Goal: Task Accomplishment & Management: Use online tool/utility

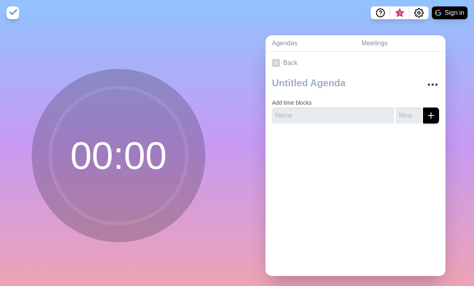
click at [76, 166] on circle at bounding box center [118, 156] width 137 height 137
click at [293, 48] on link "Agendas" at bounding box center [310, 43] width 90 height 16
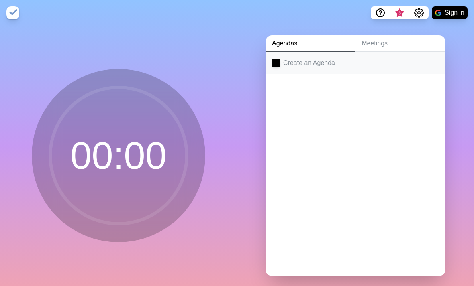
click at [326, 70] on link "Create an Agenda" at bounding box center [355, 63] width 180 height 22
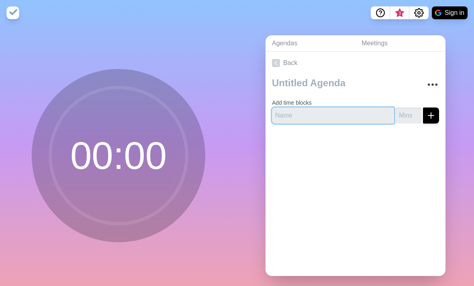
click at [357, 124] on input "text" at bounding box center [333, 116] width 122 height 16
click at [403, 124] on input "number" at bounding box center [408, 116] width 26 height 16
click at [345, 121] on input "text" at bounding box center [333, 116] width 122 height 16
type input "SSB"
click at [410, 124] on input "number" at bounding box center [408, 116] width 26 height 16
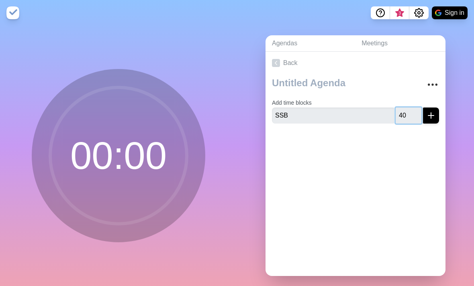
type input "4"
type input "3"
type input "30"
click at [429, 91] on icon "More" at bounding box center [432, 84] width 13 height 13
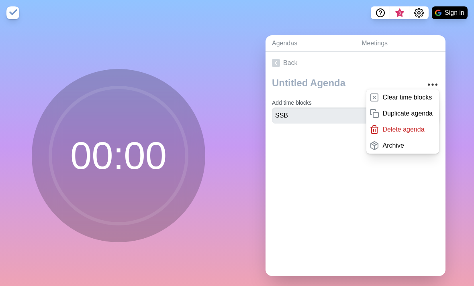
click at [416, 212] on div "Back Clear time blocks Duplicate agenda Delete agenda Archive Add time blocks S…" at bounding box center [355, 164] width 180 height 224
click at [391, 201] on div "Back Clear time blocks Duplicate agenda Delete agenda Archive Add time blocks S…" at bounding box center [355, 164] width 180 height 224
click at [380, 197] on div "Back Clear time blocks Duplicate agenda Delete agenda Archive Add time blocks S…" at bounding box center [355, 164] width 180 height 224
click at [435, 74] on link "Back" at bounding box center [355, 63] width 180 height 22
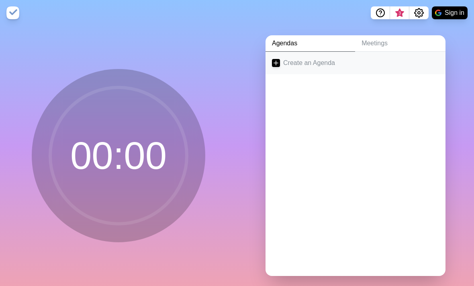
click at [394, 74] on link "Create an Agenda" at bounding box center [355, 63] width 180 height 22
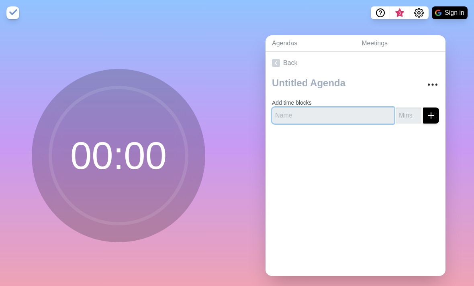
click at [354, 124] on input "text" at bounding box center [333, 116] width 122 height 16
type input "SSB"
click at [412, 123] on input "number" at bounding box center [408, 116] width 26 height 16
type input "30"
click at [428, 120] on icon "submit" at bounding box center [431, 116] width 10 height 10
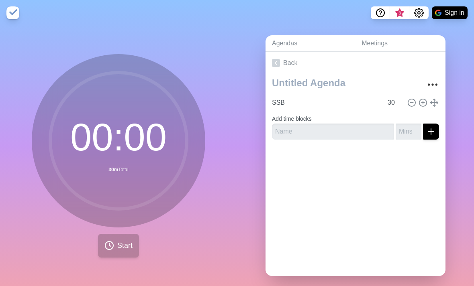
click at [127, 251] on span "Start" at bounding box center [124, 246] width 15 height 11
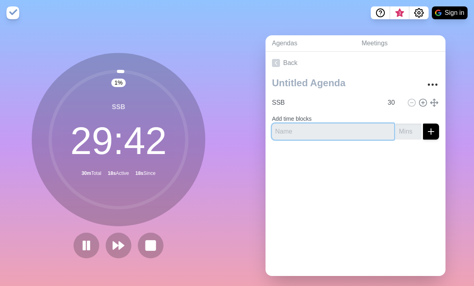
click at [336, 140] on input "text" at bounding box center [333, 132] width 122 height 16
type input "Period 1"
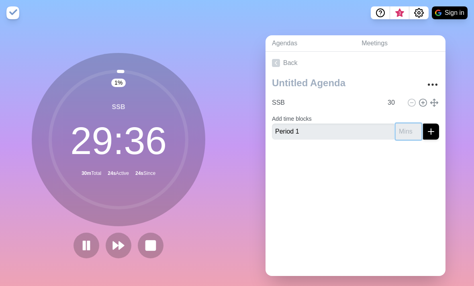
click at [409, 140] on input "number" at bounding box center [408, 132] width 26 height 16
type input "4"
type input "3"
type input "42"
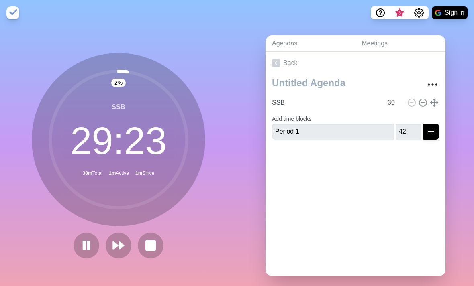
click at [428, 137] on icon "submit" at bounding box center [431, 132] width 10 height 10
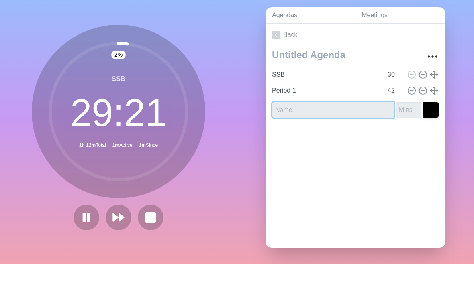
scroll to position [17, 0]
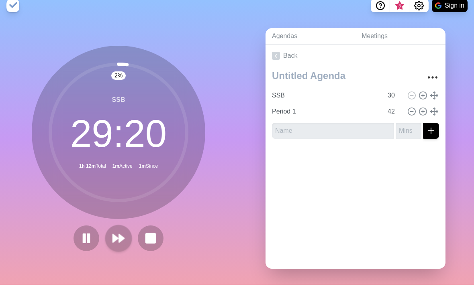
click at [121, 241] on polygon at bounding box center [121, 240] width 5 height 8
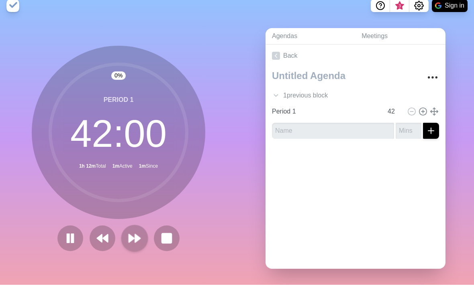
scroll to position [0, 0]
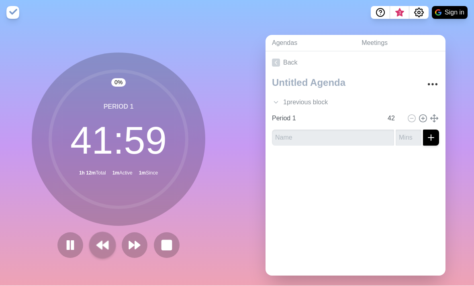
click at [102, 251] on icon at bounding box center [103, 246] width 14 height 14
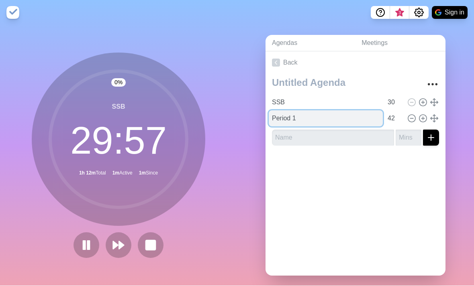
click at [380, 125] on input "Period 1" at bounding box center [326, 119] width 114 height 16
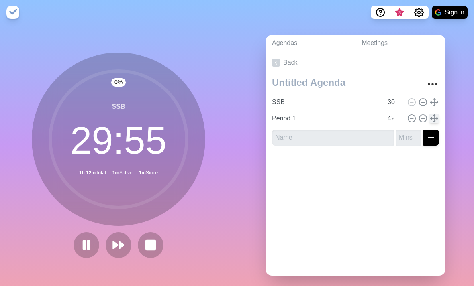
click at [432, 123] on icon at bounding box center [434, 118] width 9 height 9
click at [433, 123] on icon at bounding box center [434, 118] width 9 height 9
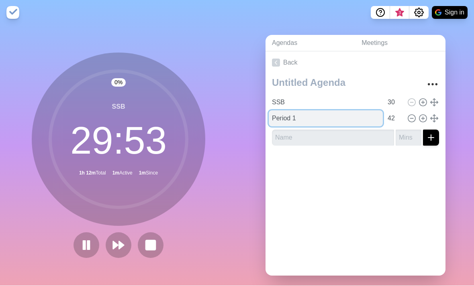
click at [353, 127] on input "Period 1" at bounding box center [326, 119] width 114 height 16
click at [354, 124] on input "Period 1" at bounding box center [326, 119] width 114 height 16
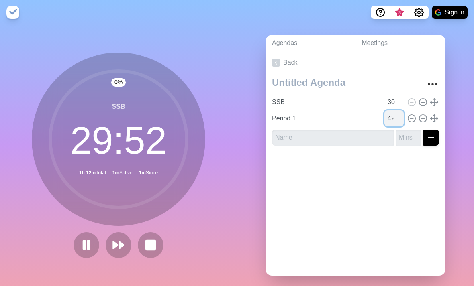
click at [391, 127] on input "42" at bounding box center [393, 119] width 19 height 16
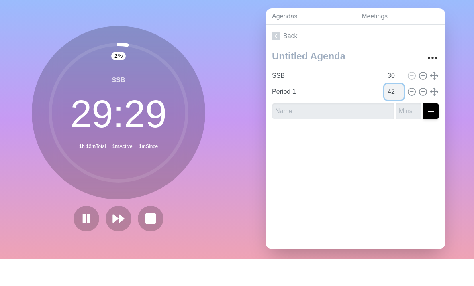
scroll to position [27, 0]
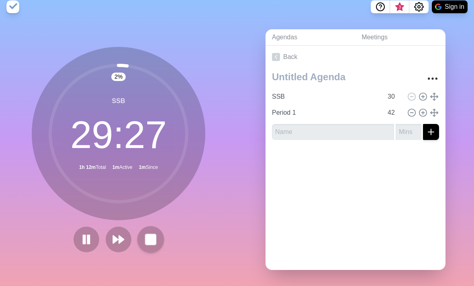
click at [151, 234] on rect at bounding box center [150, 239] width 10 height 10
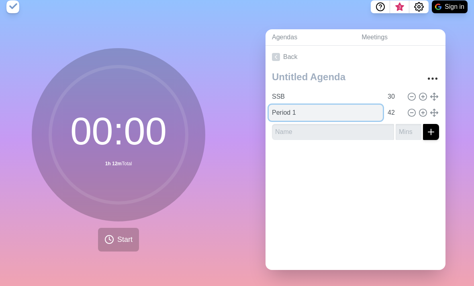
click at [330, 105] on input "Period 1" at bounding box center [326, 113] width 114 height 16
type input "P"
type input "Passing time"
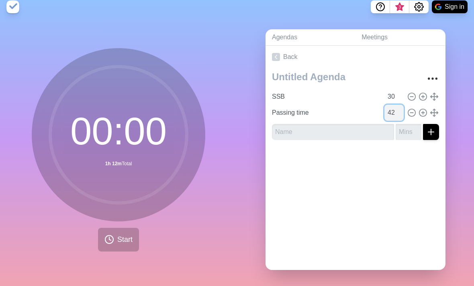
click at [396, 105] on input "42" at bounding box center [393, 113] width 19 height 16
type input "4"
type input "3"
click at [113, 238] on button "Start" at bounding box center [118, 240] width 41 height 24
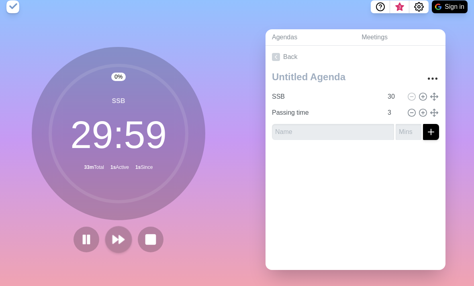
click at [126, 229] on button at bounding box center [118, 239] width 27 height 27
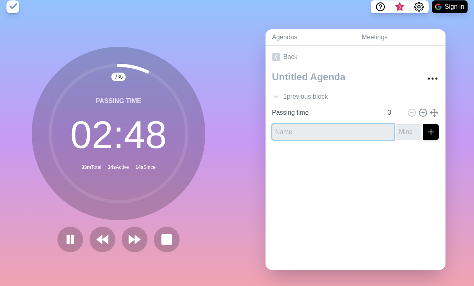
click at [361, 124] on input "text" at bounding box center [333, 132] width 122 height 16
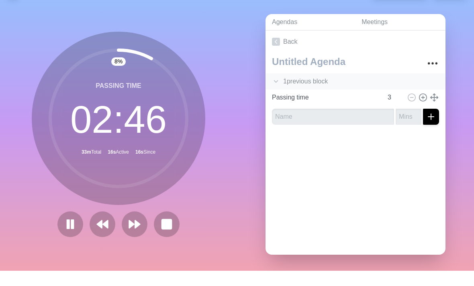
click at [318, 89] on div "1 previous block" at bounding box center [355, 97] width 180 height 16
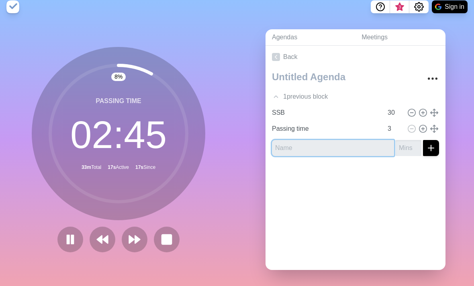
click at [307, 140] on input "text" at bounding box center [333, 148] width 122 height 16
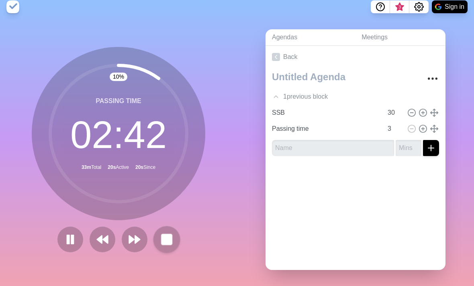
click at [165, 234] on rect at bounding box center [166, 239] width 10 height 10
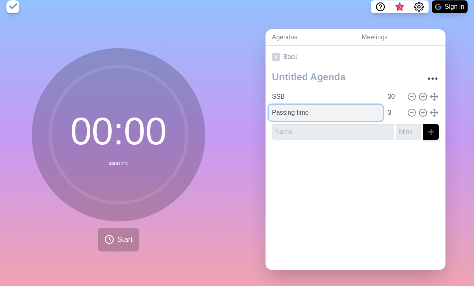
click at [340, 109] on input "Passing time" at bounding box center [326, 113] width 114 height 16
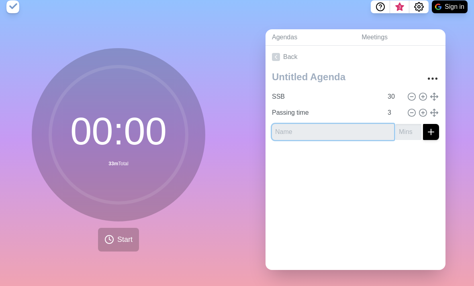
click at [331, 124] on input "text" at bounding box center [333, 132] width 122 height 16
click at [412, 20] on div "Agendas Meetings Back SSB 30 Passing time 3" at bounding box center [355, 153] width 237 height 267
click at [296, 124] on input "text" at bounding box center [333, 132] width 122 height 16
type input "Period 1"
click at [414, 124] on input "number" at bounding box center [408, 132] width 26 height 16
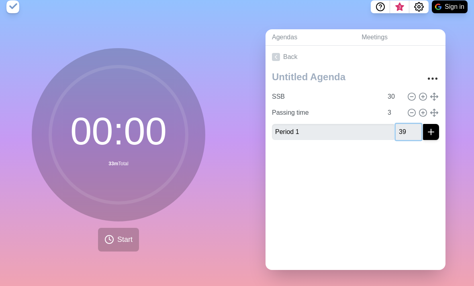
type input "39"
click at [433, 127] on icon "submit" at bounding box center [431, 132] width 10 height 10
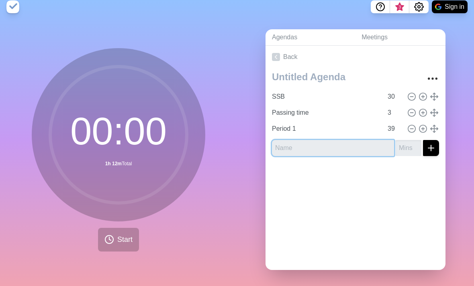
click at [358, 141] on input "text" at bounding box center [333, 148] width 122 height 16
type input "Period 2"
click at [405, 140] on input "number" at bounding box center [408, 148] width 26 height 16
type input "39"
click at [432, 148] on line "submit" at bounding box center [431, 148] width 6 height 0
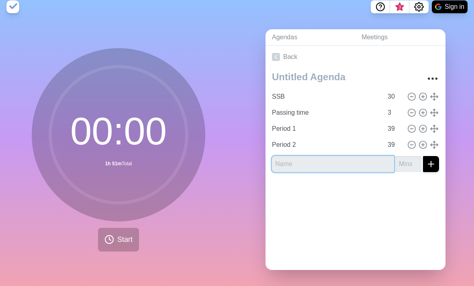
click at [364, 156] on input "text" at bounding box center [333, 164] width 122 height 16
type input "Period 3"
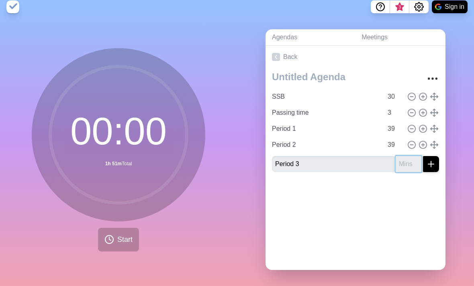
click at [410, 156] on input "number" at bounding box center [408, 164] width 26 height 16
type input "39"
click at [432, 159] on icon "submit" at bounding box center [431, 164] width 10 height 10
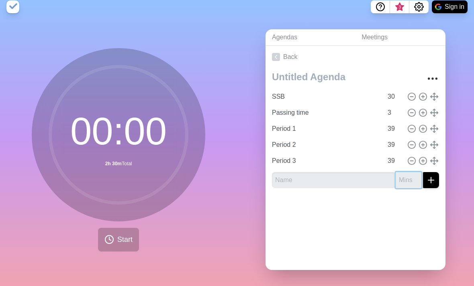
click at [406, 172] on input "number" at bounding box center [408, 180] width 26 height 16
type input "39"
click at [349, 172] on input "text" at bounding box center [333, 180] width 122 height 16
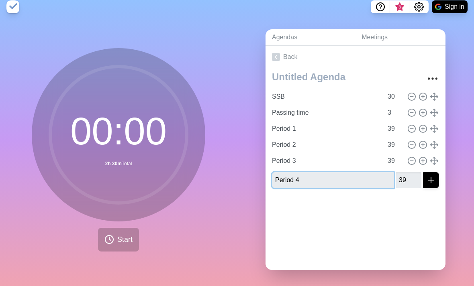
type input "Period 4"
click at [431, 177] on line "submit" at bounding box center [431, 180] width 0 height 6
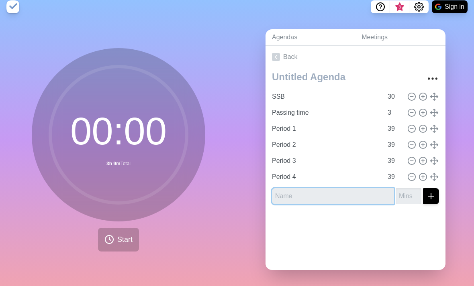
type input "P"
type input "Period 5"
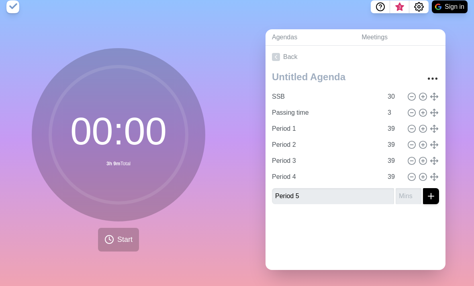
click at [431, 191] on button "submit" at bounding box center [431, 196] width 16 height 16
type input "39"
click at [431, 192] on icon "submit" at bounding box center [431, 197] width 10 height 10
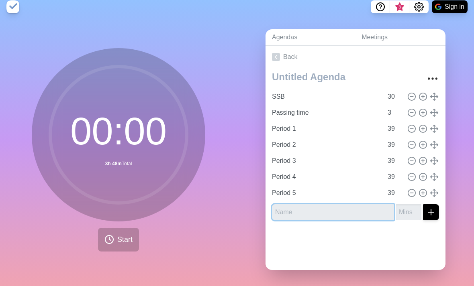
click at [356, 204] on input "text" at bounding box center [333, 212] width 122 height 16
type input "Lunch period"
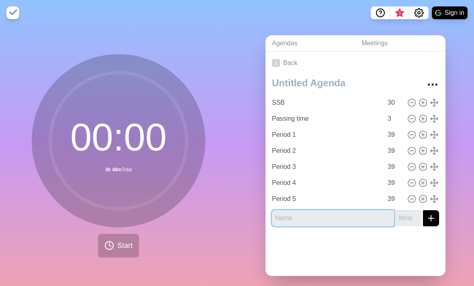
click at [352, 226] on input "text" at bounding box center [333, 218] width 122 height 16
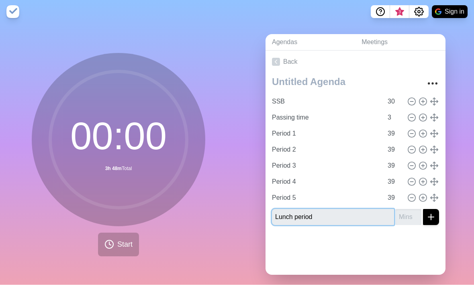
type input "Lunch period"
click at [408, 222] on input "number" at bounding box center [408, 218] width 26 height 16
type input "38"
click at [432, 223] on icon "submit" at bounding box center [431, 219] width 10 height 10
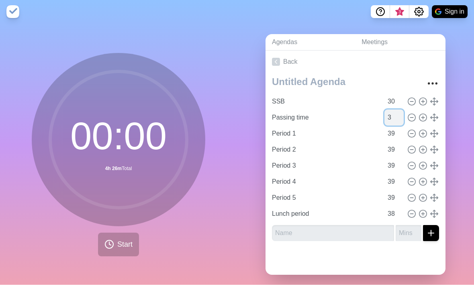
click at [386, 127] on input "3" at bounding box center [393, 119] width 19 height 16
click at [385, 127] on input "3" at bounding box center [393, 119] width 19 height 16
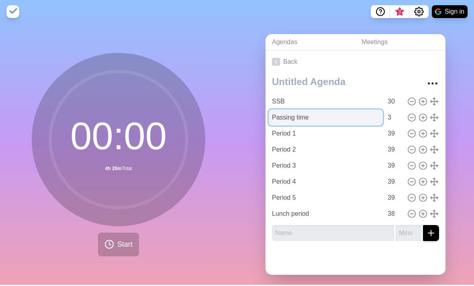
click at [381, 125] on input "Passing time" at bounding box center [326, 119] width 114 height 16
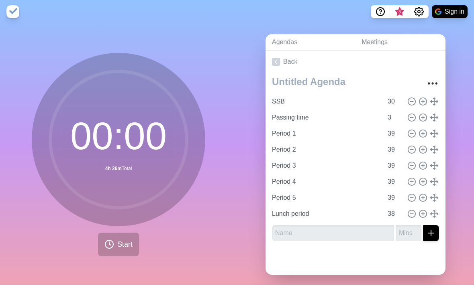
click at [459, 120] on div "Agendas Meetings Back SSB 30 Passing time 3 Period 1 39 Period 2 39 Period 3 39…" at bounding box center [355, 159] width 237 height 267
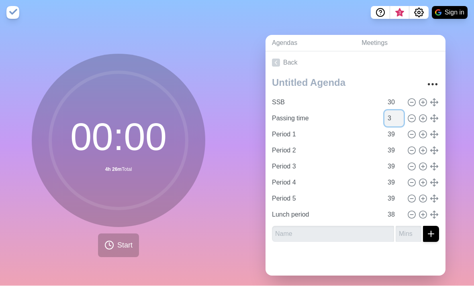
click at [396, 127] on input "3" at bounding box center [393, 119] width 19 height 16
click at [450, 114] on div "Agendas Meetings Back SSB 30 Passing time 3 Period 1 39 Period 2 39 Period 3 39…" at bounding box center [355, 159] width 237 height 267
click at [430, 74] on link "Back" at bounding box center [355, 63] width 180 height 22
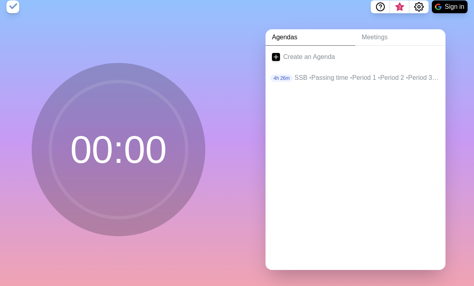
scroll to position [18, 0]
click at [402, 76] on p "SSB • Passing time • Period 1 • Period 2 • Period 3 • Period 4 • Period 5 • Lun…" at bounding box center [366, 78] width 145 height 10
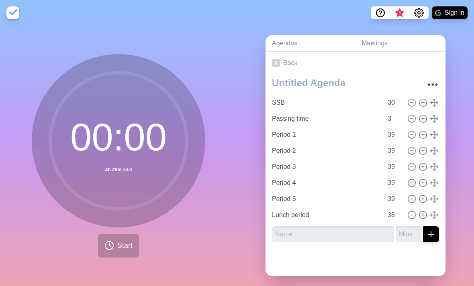
scroll to position [27, 0]
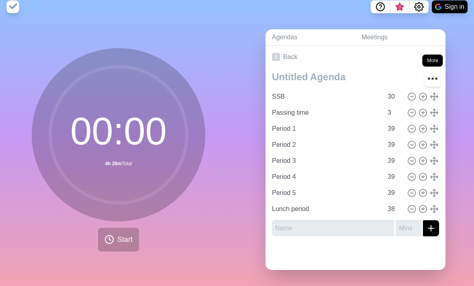
click at [432, 72] on icon "More" at bounding box center [432, 78] width 13 height 13
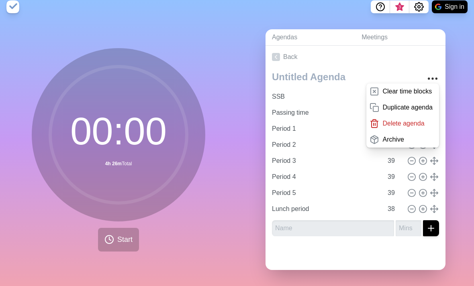
click at [459, 80] on div "Agendas Meetings Back Clear time blocks Duplicate agenda Delete agenda Archive …" at bounding box center [355, 153] width 237 height 267
click at [407, 132] on div "Archive" at bounding box center [402, 140] width 73 height 16
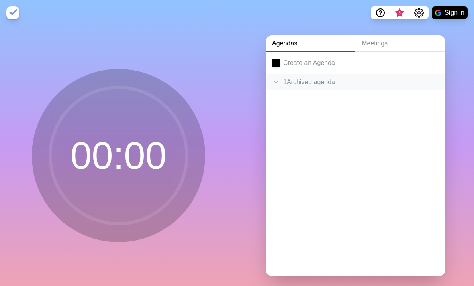
click at [378, 86] on div "1 Archived agenda" at bounding box center [355, 82] width 180 height 16
click at [365, 105] on p "SSB • Passing time • Period 1 • Period 2 • Period 3 • Period 4 • Period 5 • Lun…" at bounding box center [366, 100] width 145 height 10
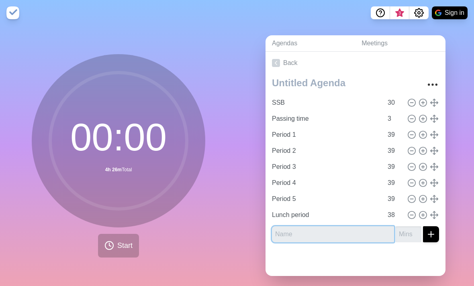
click at [351, 243] on input "text" at bounding box center [333, 234] width 122 height 16
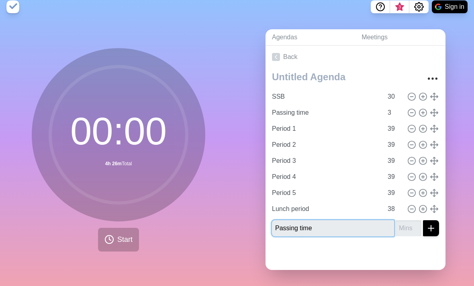
type input "Passing time"
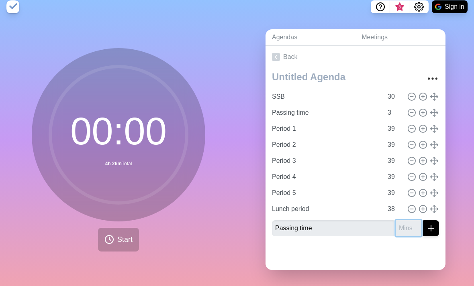
click at [413, 224] on input "number" at bounding box center [408, 228] width 26 height 16
type input "3"
click at [430, 228] on line "submit" at bounding box center [431, 228] width 6 height 0
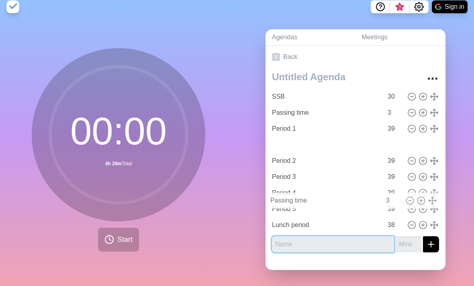
type input "Passing time"
type input "3"
type input "Period 2"
type input "Period 3"
type input "Period 4"
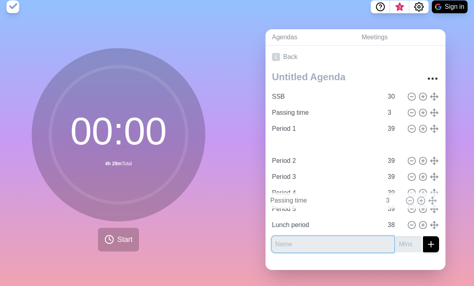
type input "Period 5"
type input "39"
type input "Lunch period"
type input "38"
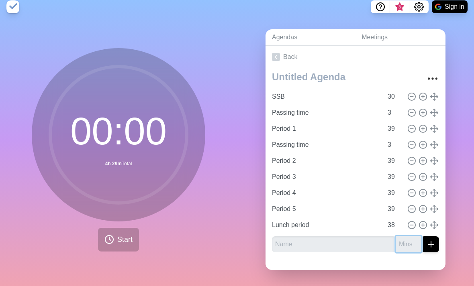
click at [407, 236] on input "number" at bounding box center [408, 244] width 26 height 16
type input "3"
click at [332, 236] on input "text" at bounding box center [333, 244] width 122 height 16
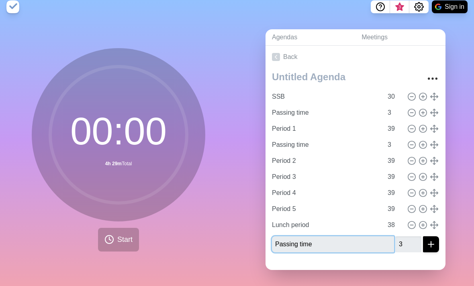
type input "Passing time"
click at [434, 240] on icon "submit" at bounding box center [431, 245] width 10 height 10
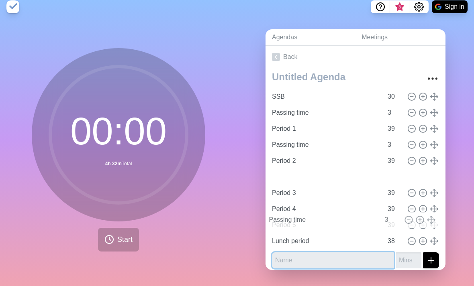
type input "Passing time"
type input "3"
type input "Period 3"
type input "Period 4"
type input "Period 5"
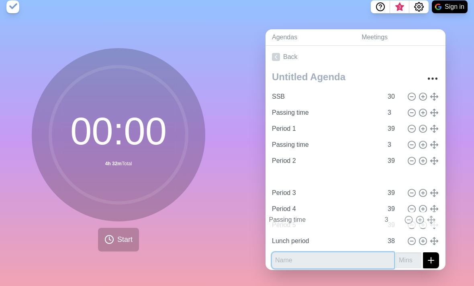
type input "39"
type input "Lunch period"
type input "38"
click at [373, 253] on input "text" at bounding box center [333, 261] width 122 height 16
type input "Passing time"
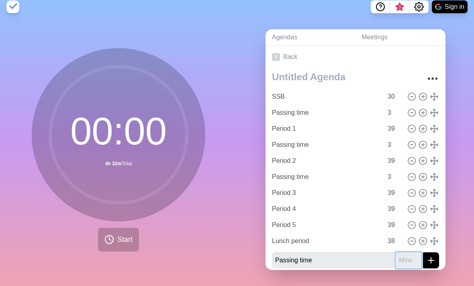
click at [404, 253] on input "number" at bounding box center [408, 261] width 26 height 16
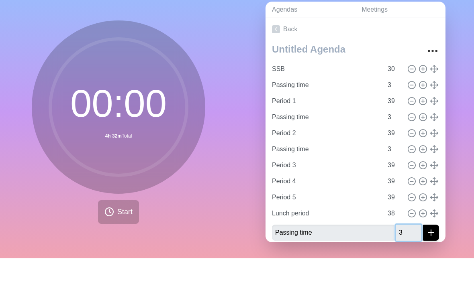
type input "3"
click at [428, 256] on icon "submit" at bounding box center [431, 261] width 10 height 10
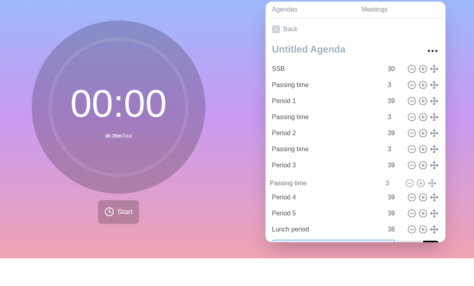
type input "Passing time"
type input "3"
type input "Period 4"
type input "Period 5"
type input "39"
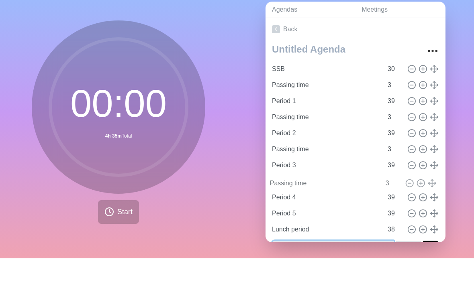
type input "Lunch period"
type input "38"
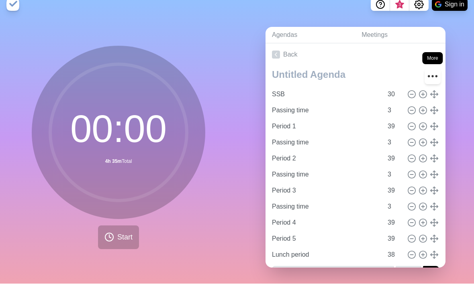
click at [431, 72] on icon "More" at bounding box center [432, 78] width 13 height 13
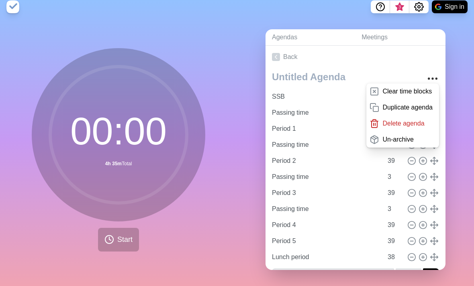
click at [448, 84] on div "Agendas Meetings Back Clear time blocks Duplicate agenda Delete agenda Un-archi…" at bounding box center [355, 153] width 237 height 267
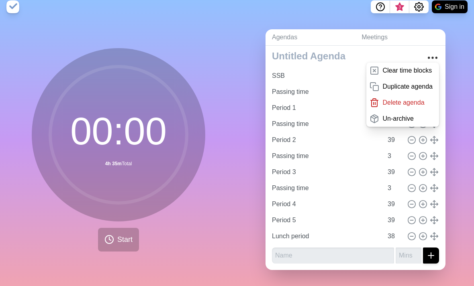
scroll to position [20, 0]
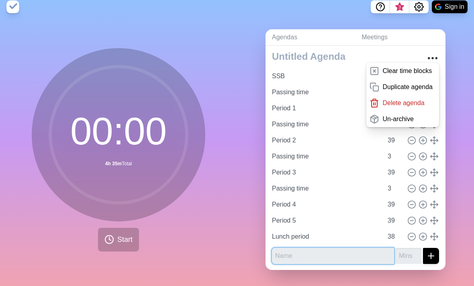
click at [326, 248] on input "text" at bounding box center [333, 256] width 122 height 16
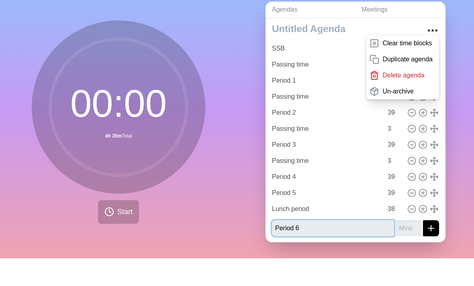
type input "Period 6"
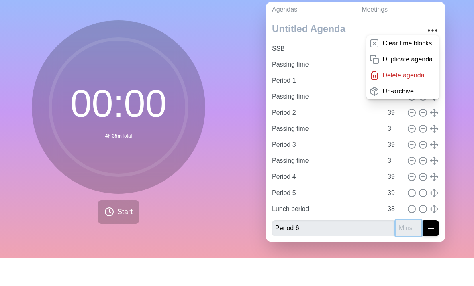
click at [410, 248] on input "number" at bounding box center [408, 256] width 26 height 16
type input "3"
type input "59"
click at [431, 251] on icon "submit" at bounding box center [431, 256] width 10 height 10
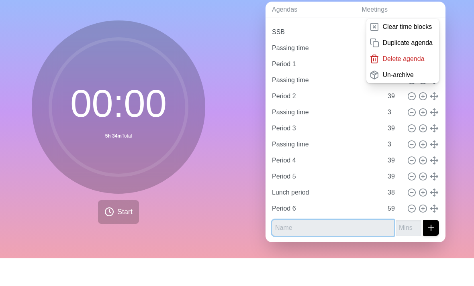
scroll to position [37, 0]
click at [349, 248] on input "text" at bounding box center [333, 256] width 122 height 16
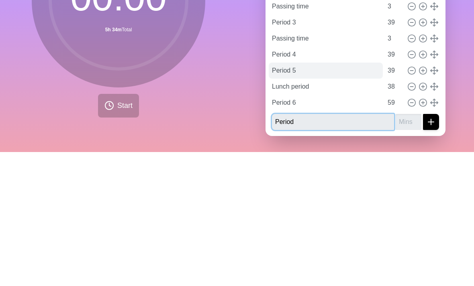
type input "Period"
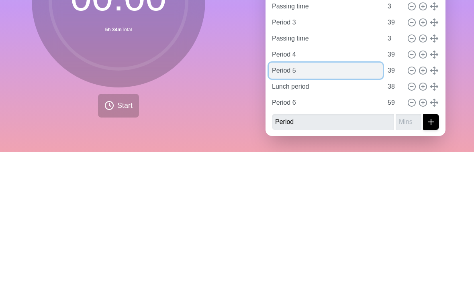
click at [334, 197] on input "Period 5" at bounding box center [326, 205] width 114 height 16
click at [333, 197] on input "Period 5" at bounding box center [326, 205] width 114 height 16
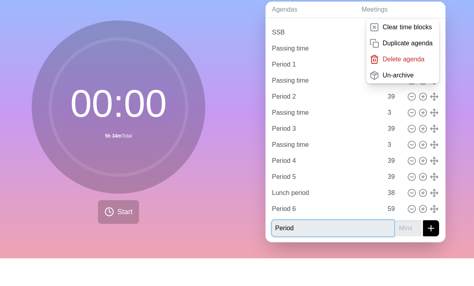
click at [362, 248] on input "Period" at bounding box center [333, 256] width 122 height 16
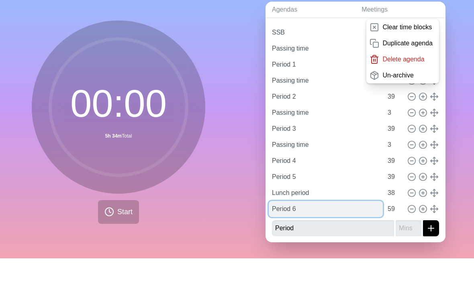
click at [342, 229] on input "Period 6" at bounding box center [326, 237] width 114 height 16
type input "P"
type input "Block C"
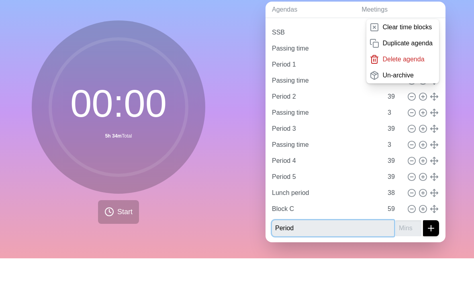
click at [312, 248] on input "Period" at bounding box center [333, 256] width 122 height 16
type input "P"
type input "Block D"
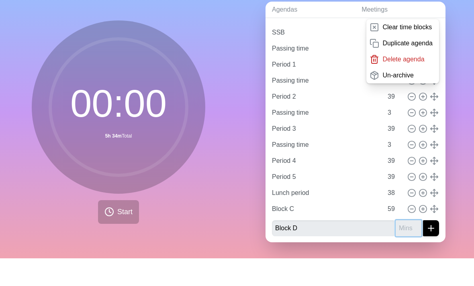
click at [408, 248] on input "number" at bounding box center [408, 256] width 26 height 16
type input "6"
type input "59"
click at [426, 248] on button "submit" at bounding box center [431, 256] width 16 height 16
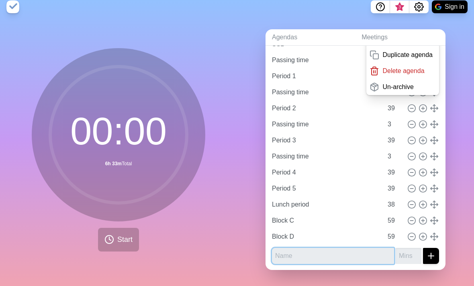
scroll to position [53, 0]
type input "Passing time"
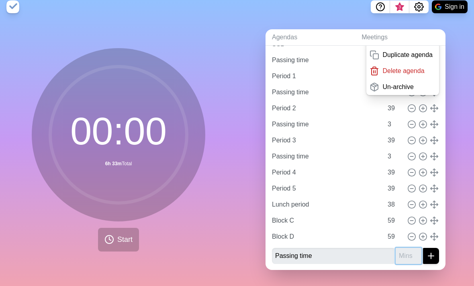
click at [407, 248] on input "number" at bounding box center [408, 256] width 26 height 16
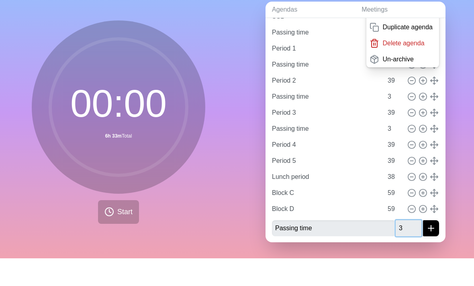
type input "3"
click at [430, 251] on icon "submit" at bounding box center [431, 256] width 10 height 10
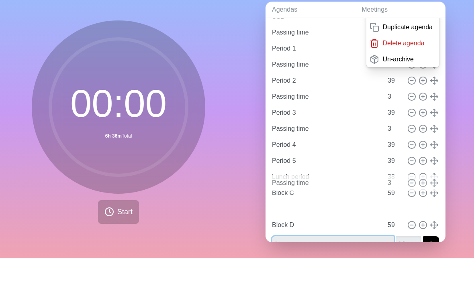
type input "Passing time"
type input "3"
type input "Block D"
type input "59"
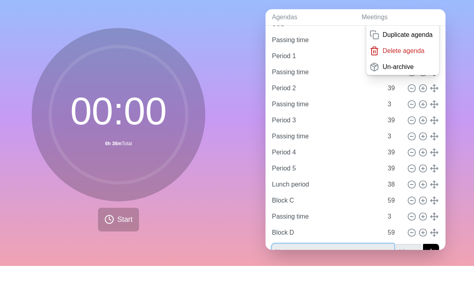
click at [285, 264] on input "text" at bounding box center [333, 272] width 122 height 16
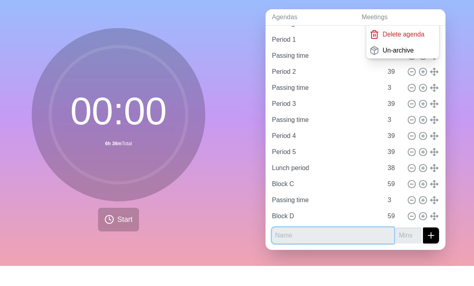
scroll to position [69, 0]
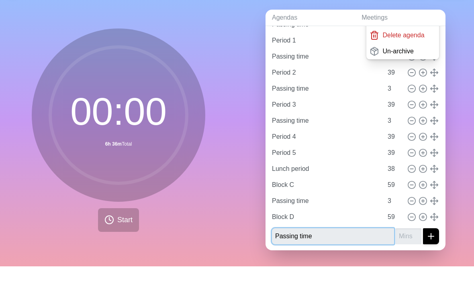
type input "Passing time"
click at [420, 248] on input "number" at bounding box center [408, 256] width 26 height 16
type input "3"
click at [429, 248] on button "submit" at bounding box center [431, 256] width 16 height 16
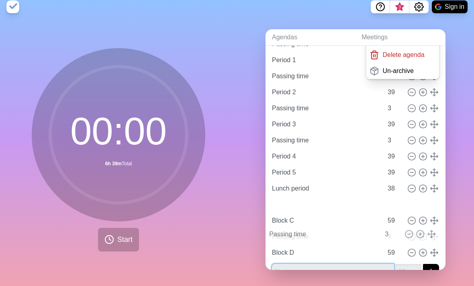
type input "Passing time"
type input "3"
type input "Block C"
type input "59"
type input "Passing time"
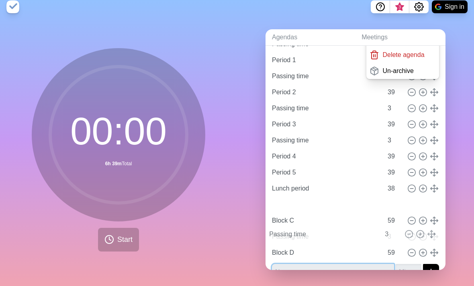
type input "3"
type input "Block D"
type input "59"
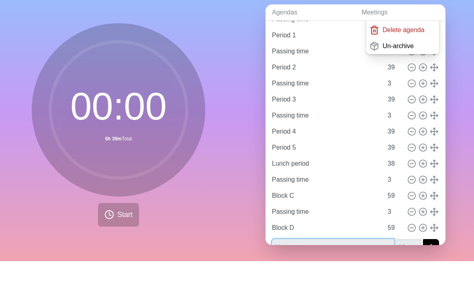
click at [375, 264] on input "text" at bounding box center [333, 272] width 122 height 16
click at [245, 207] on div "Agendas Meetings Back Clear time blocks Duplicate agenda Delete agenda Un-archi…" at bounding box center [355, 153] width 237 height 267
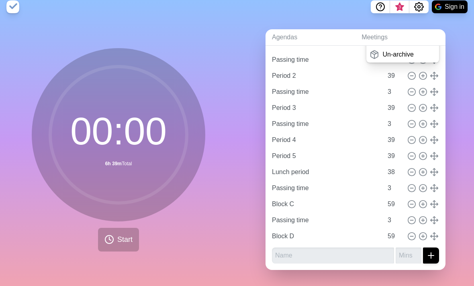
scroll to position [85, 0]
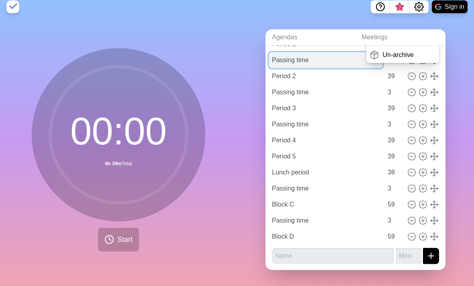
click at [332, 52] on input "Passing time" at bounding box center [326, 60] width 114 height 16
